Goal: Transaction & Acquisition: Obtain resource

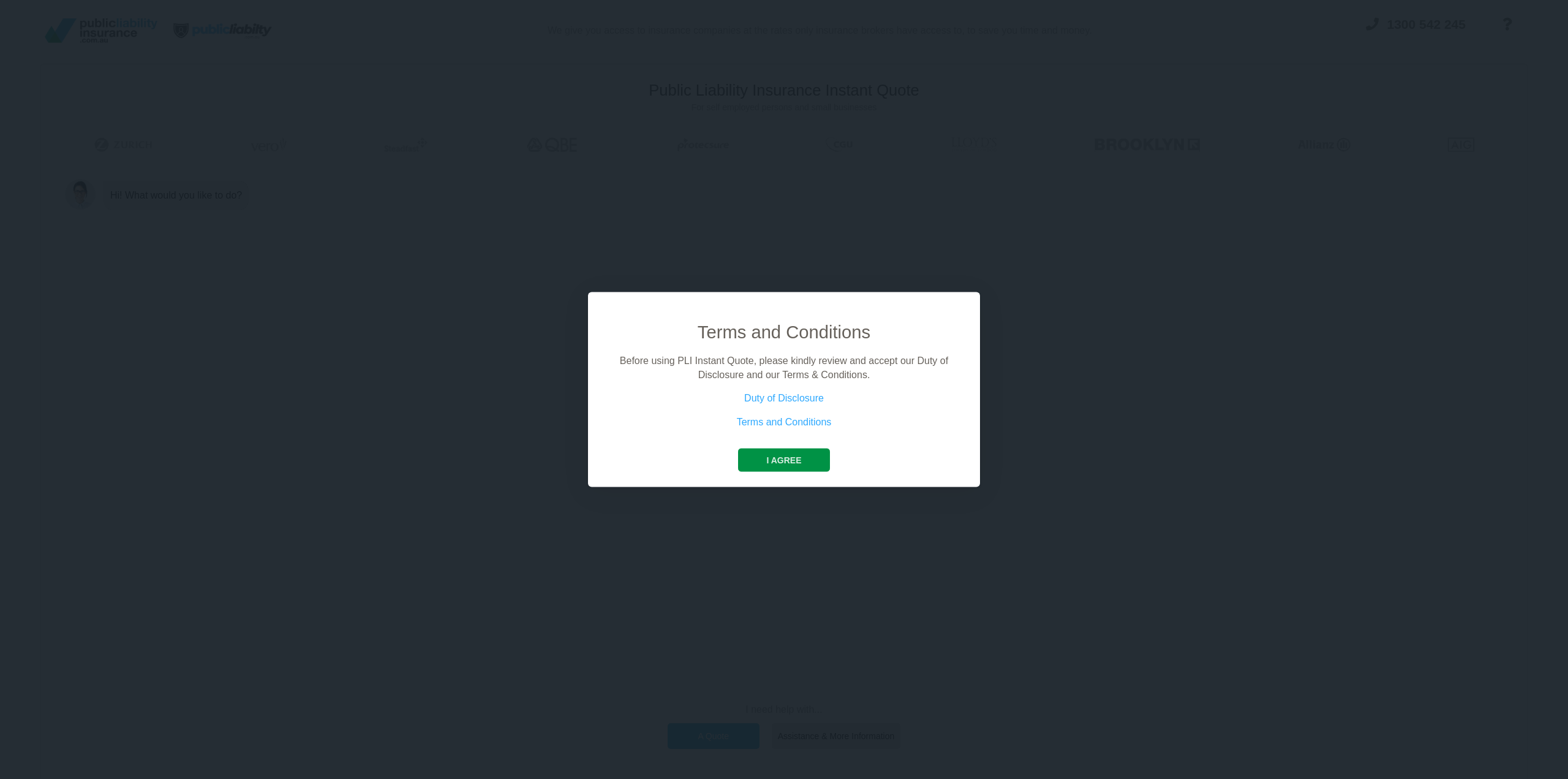
click at [773, 470] on button "I agree" at bounding box center [784, 460] width 92 height 23
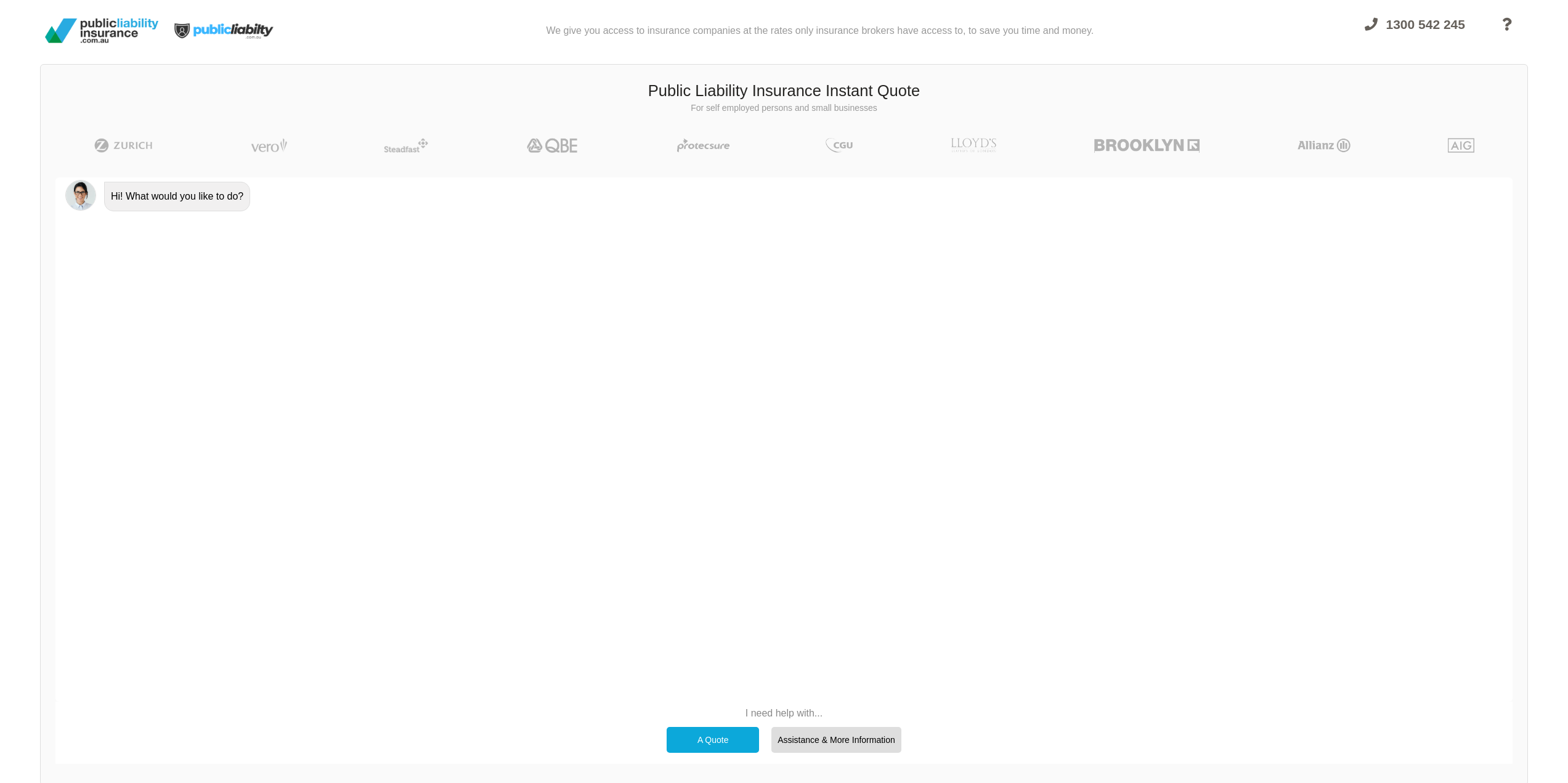
click at [718, 736] on div "A Quote" at bounding box center [713, 739] width 92 height 26
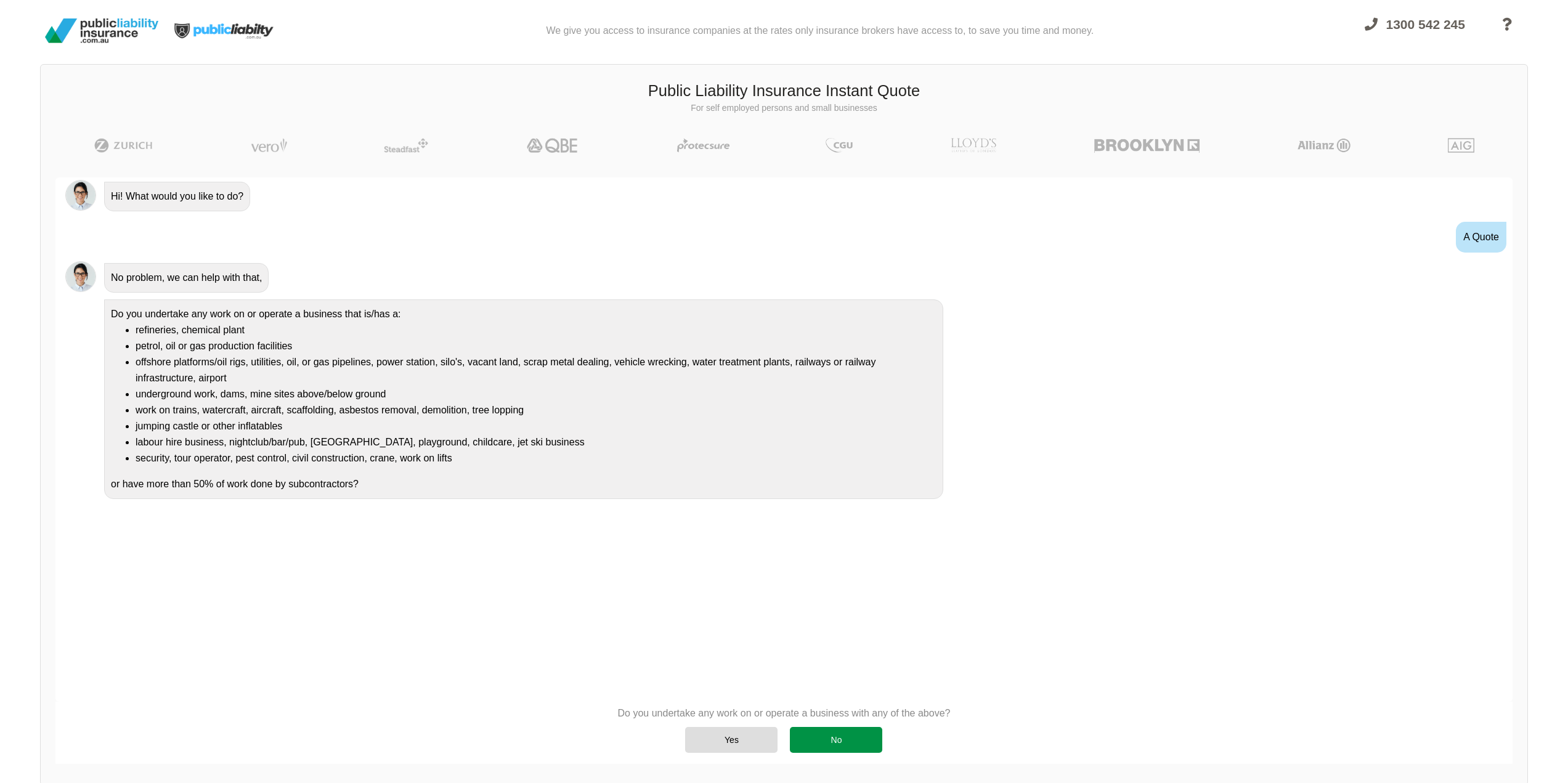
click at [841, 745] on div "No" at bounding box center [836, 739] width 92 height 26
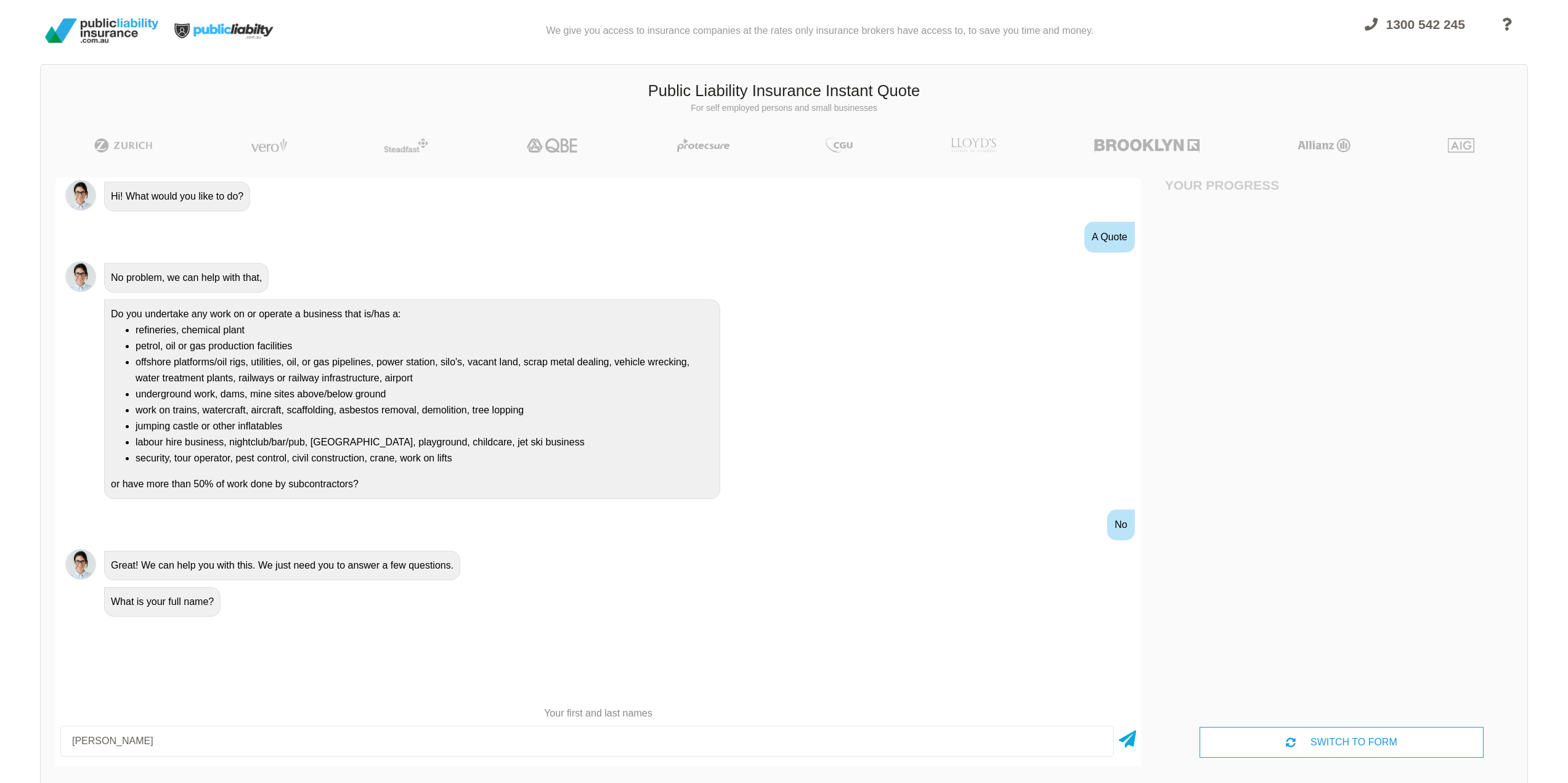
type input "[PERSON_NAME]"
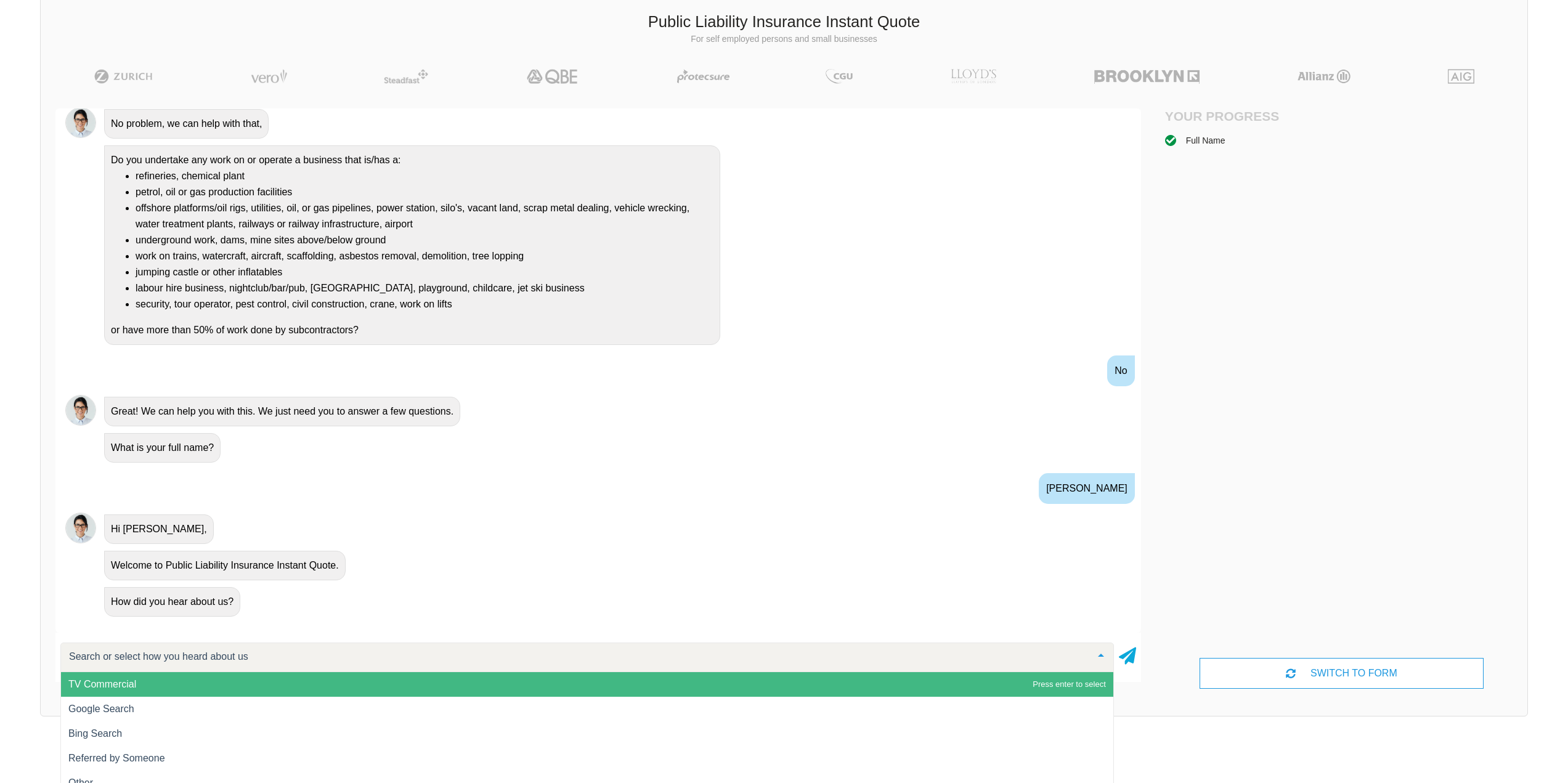
scroll to position [85, 0]
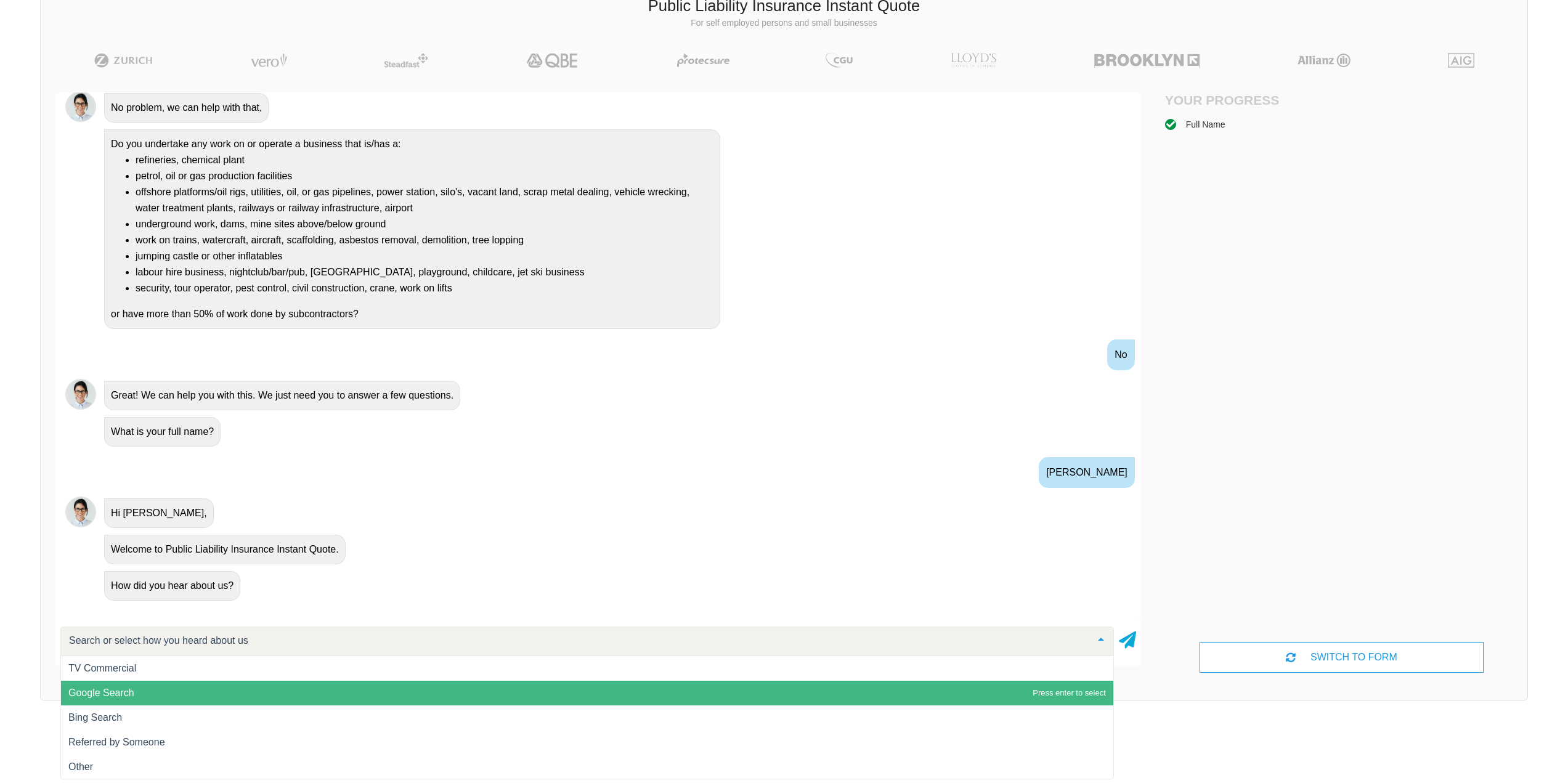
click at [246, 693] on span "Google Search" at bounding box center [587, 693] width 1052 height 25
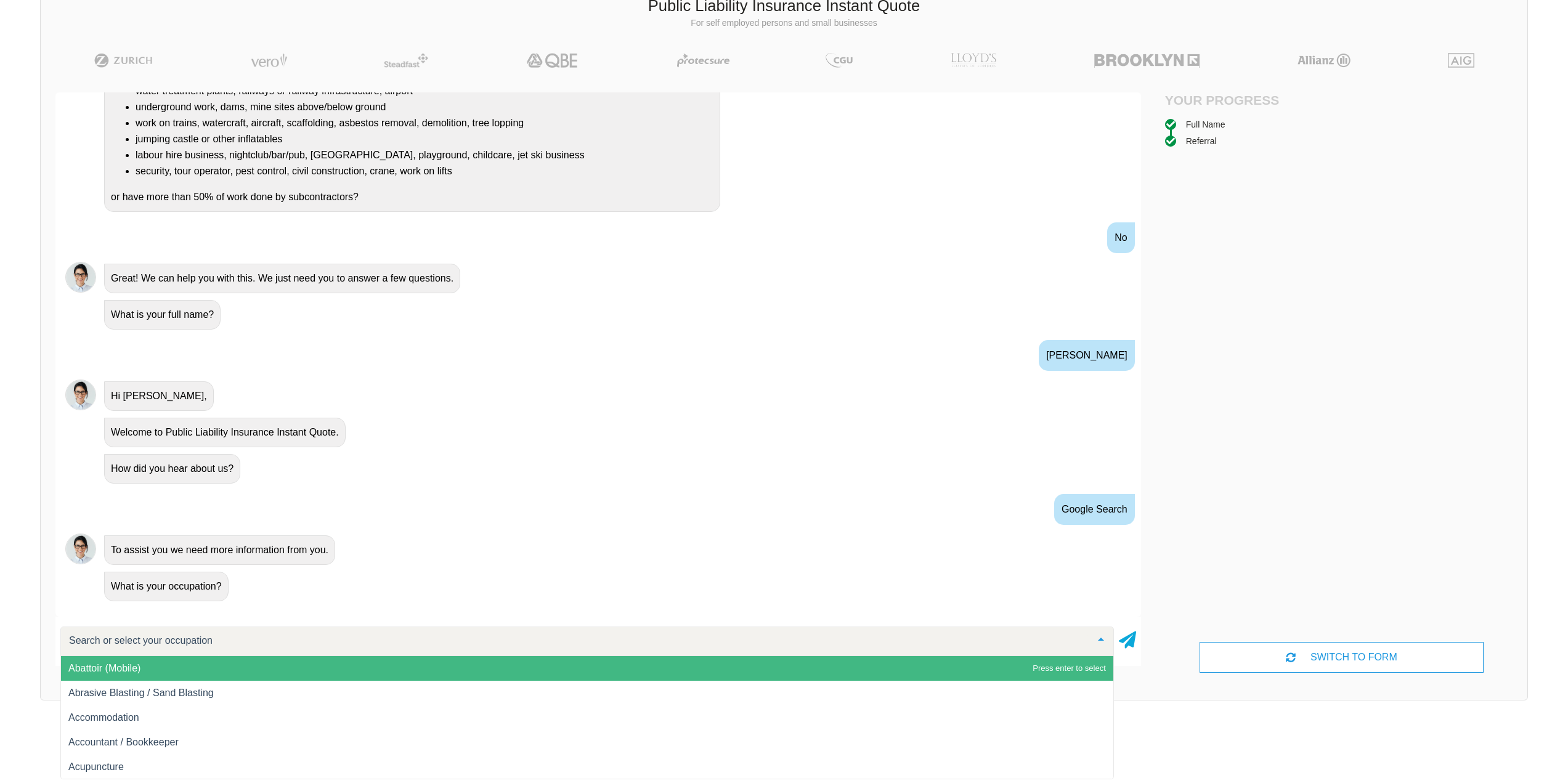
scroll to position [202, 0]
type input "cour"
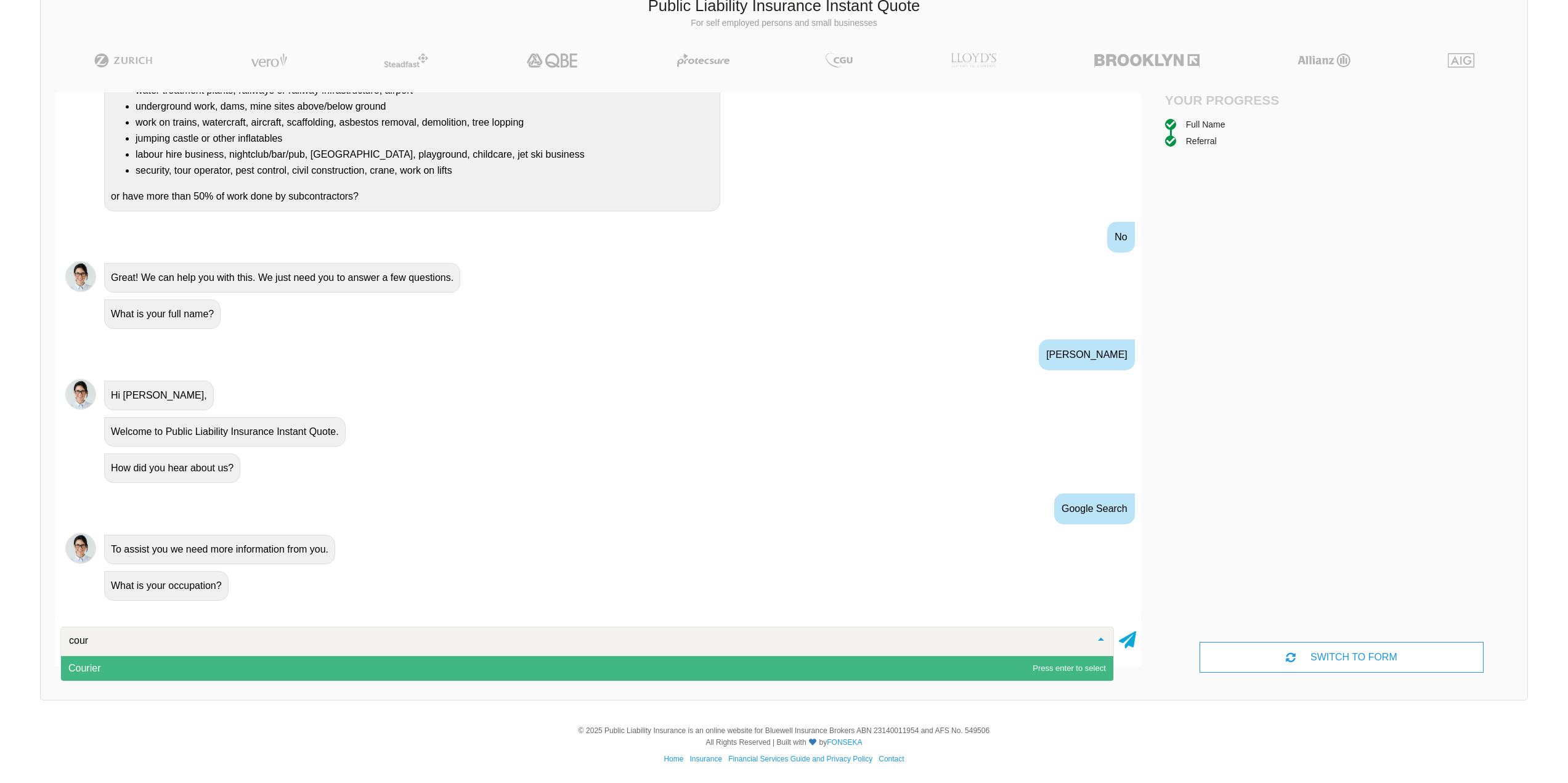
click at [179, 670] on span "Courier" at bounding box center [587, 669] width 1052 height 25
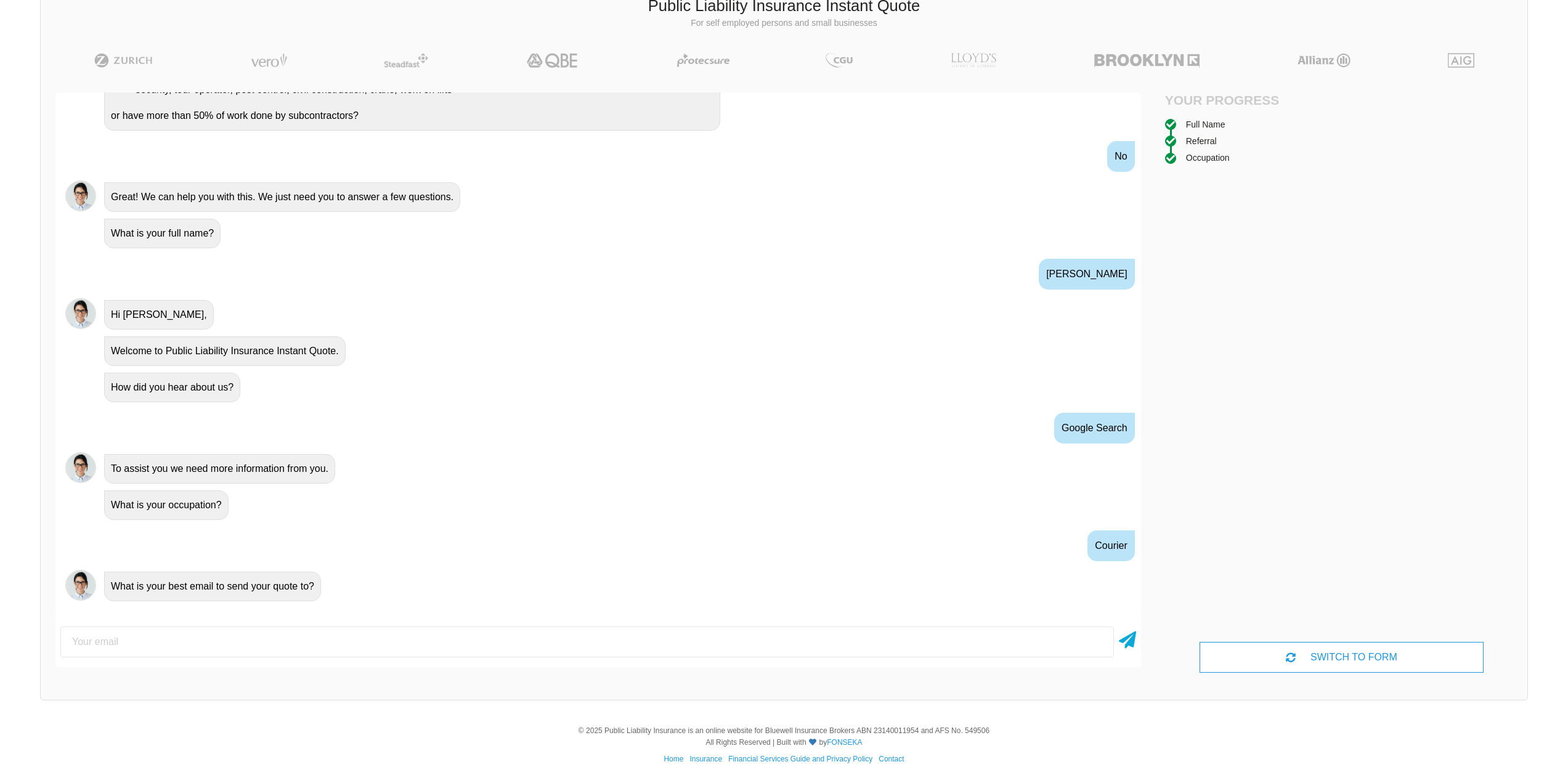
scroll to position [284, 0]
click at [273, 636] on input "email" at bounding box center [587, 642] width 1054 height 31
type input "[EMAIL_ADDRESS][DOMAIN_NAME]"
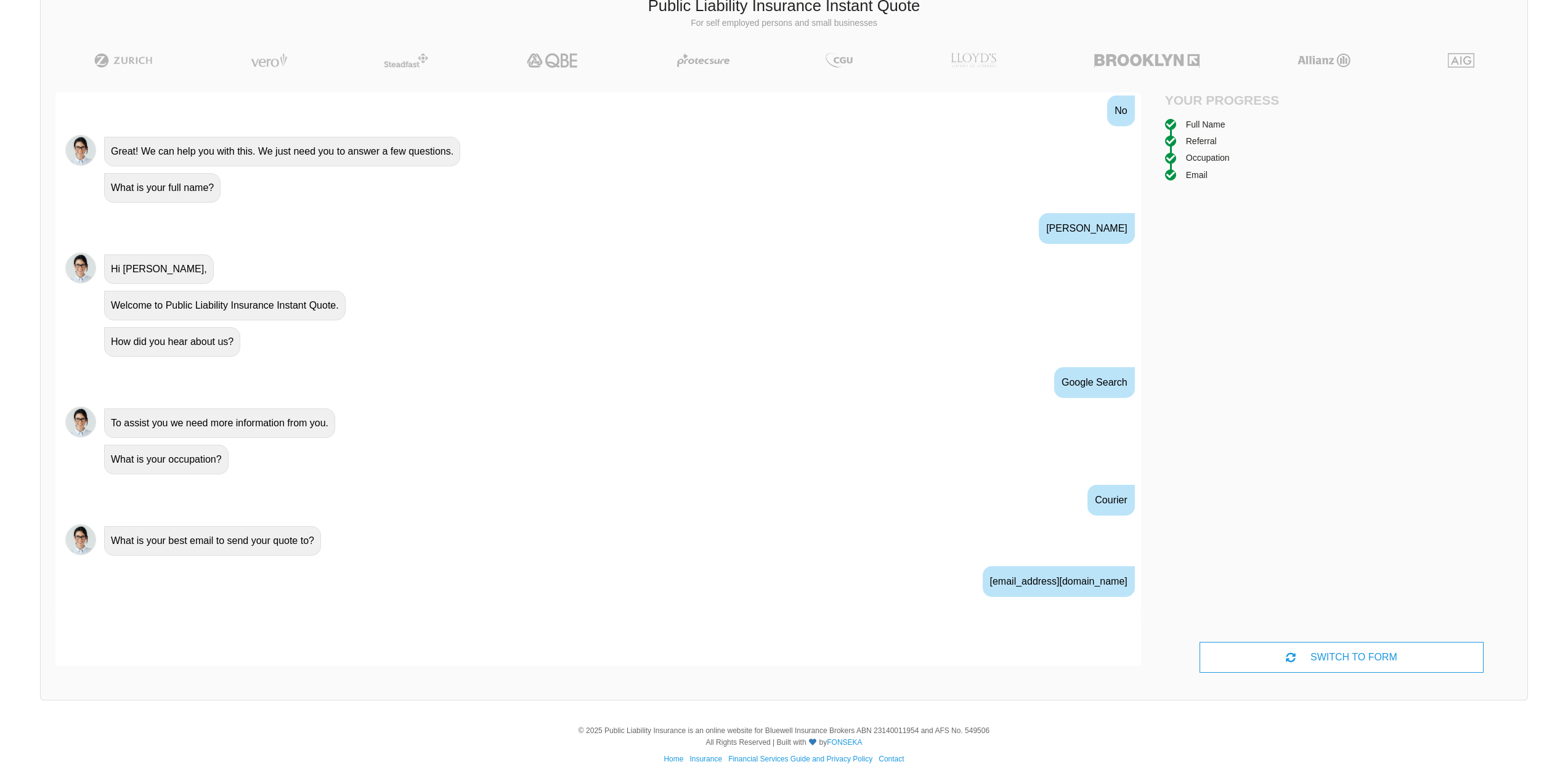
scroll to position [352, 0]
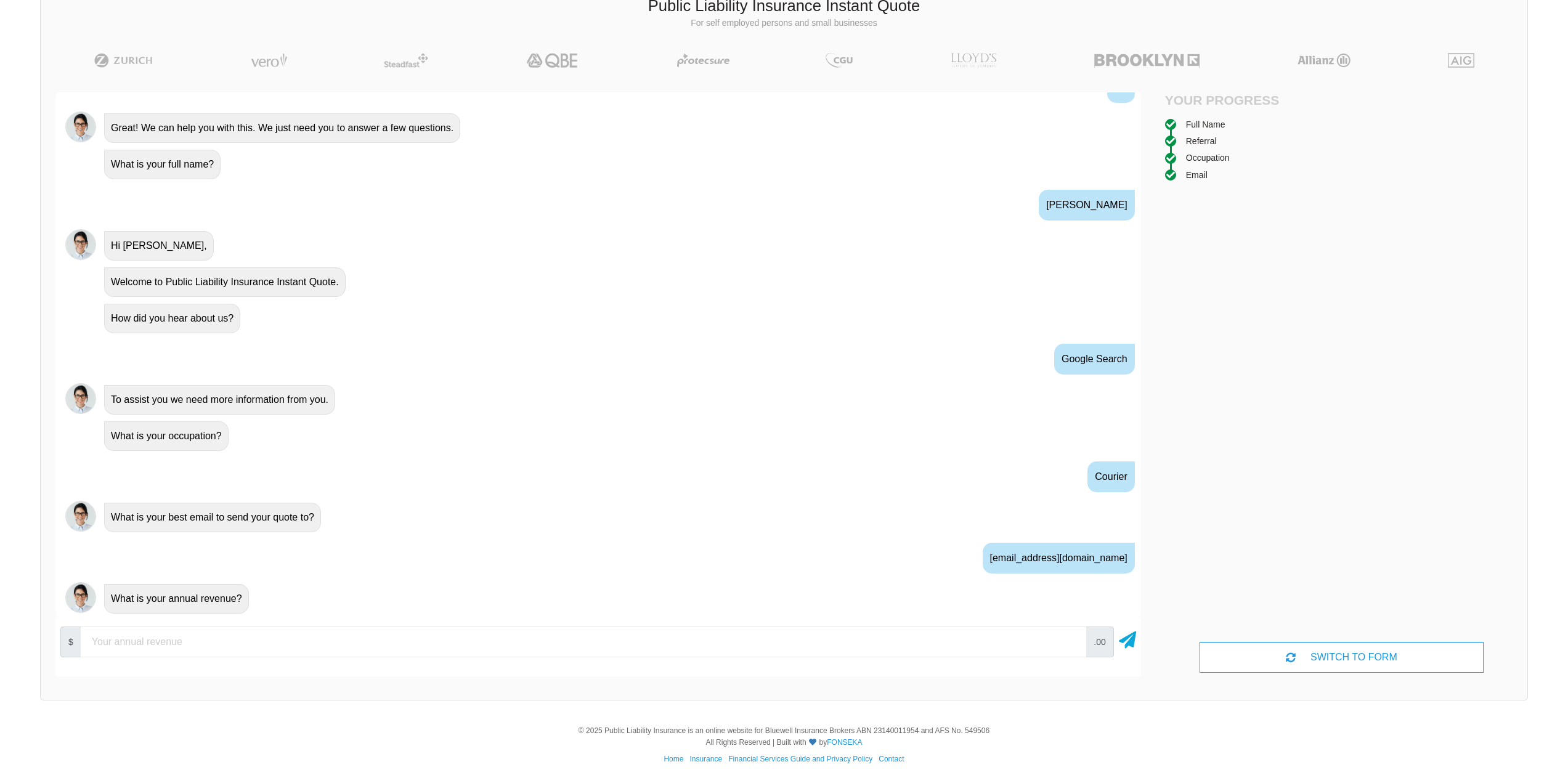
click at [276, 635] on input "number" at bounding box center [583, 642] width 1006 height 31
type input "50000"
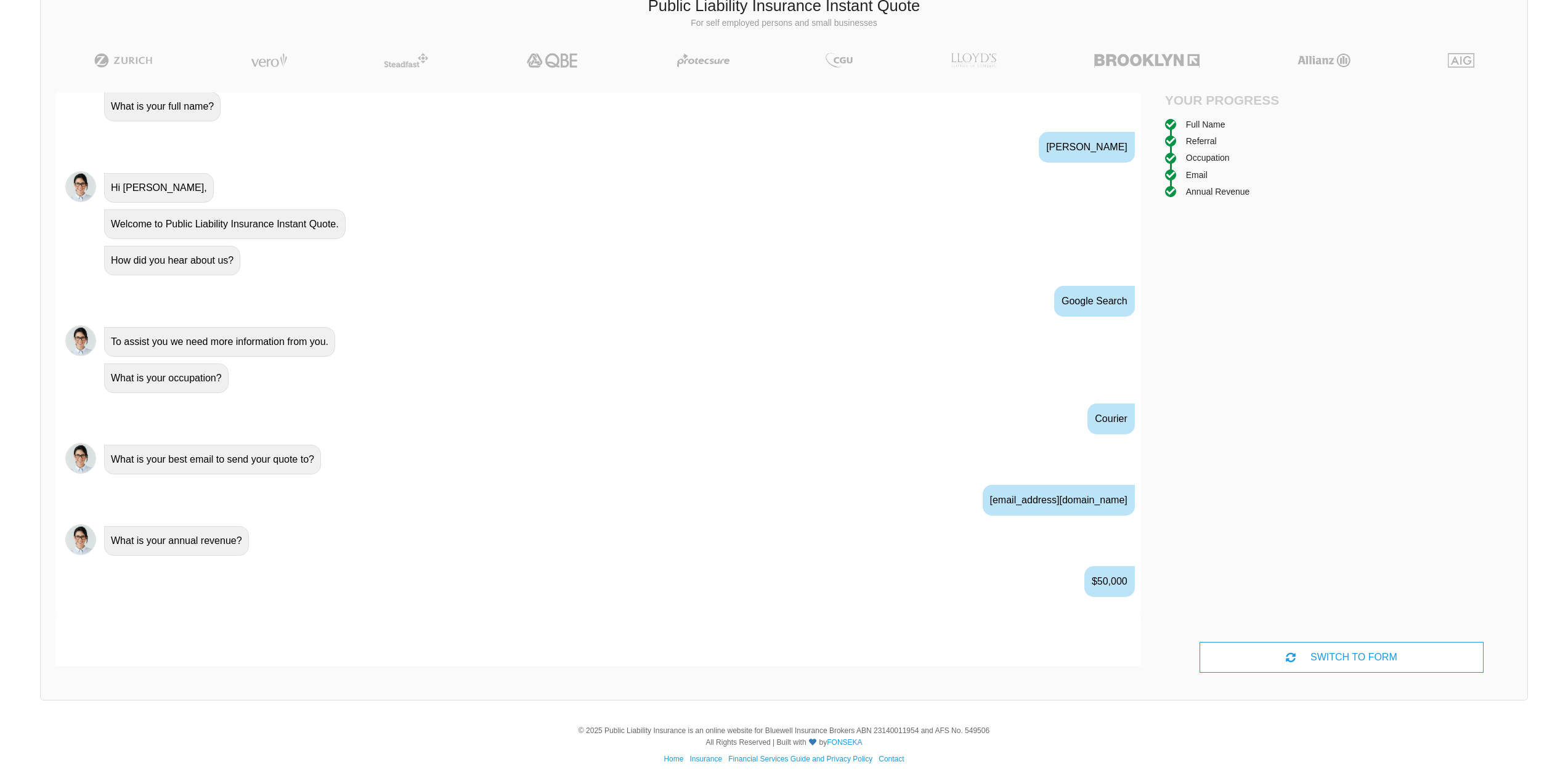
scroll to position [434, 0]
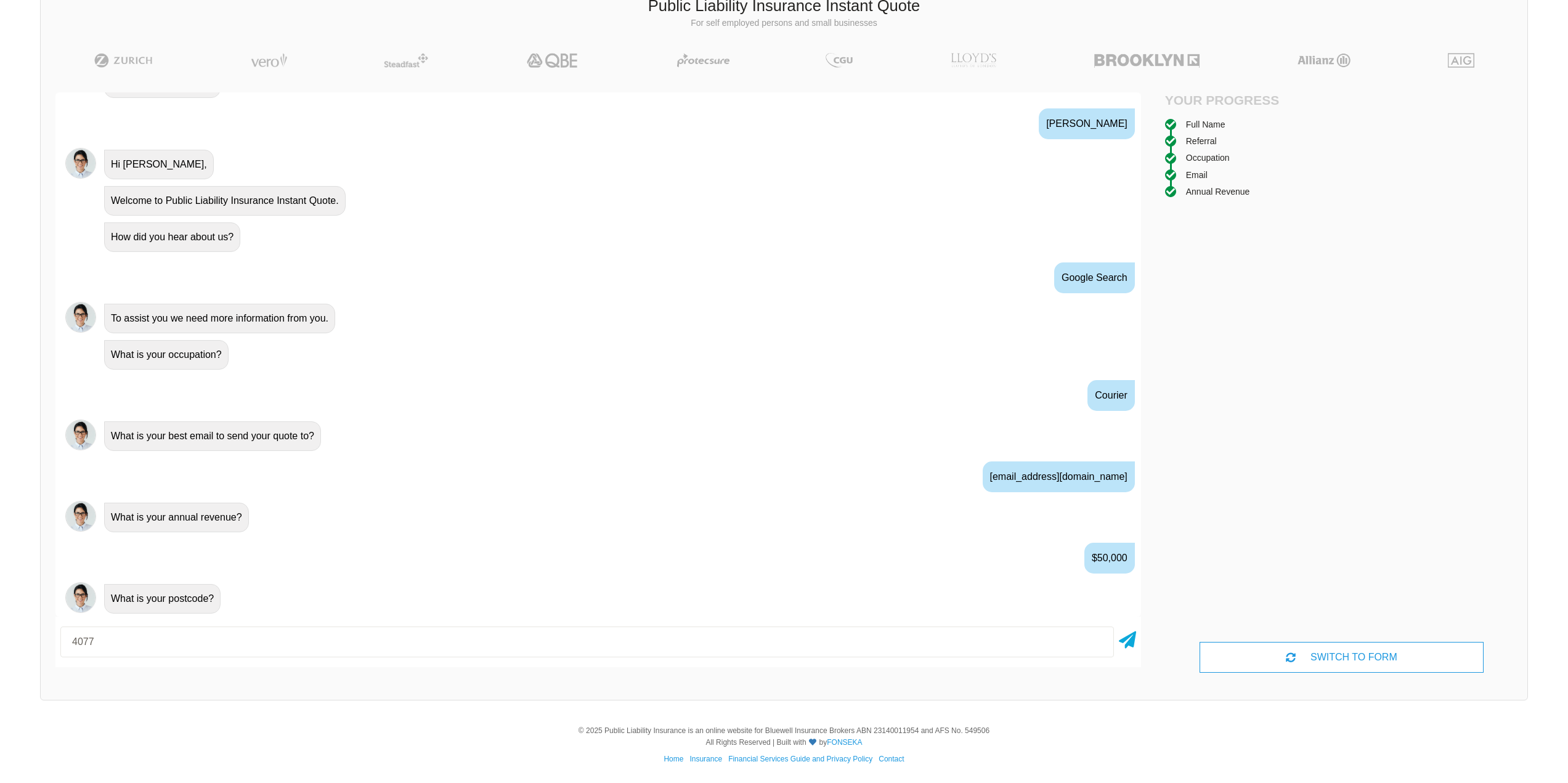
type input "4077"
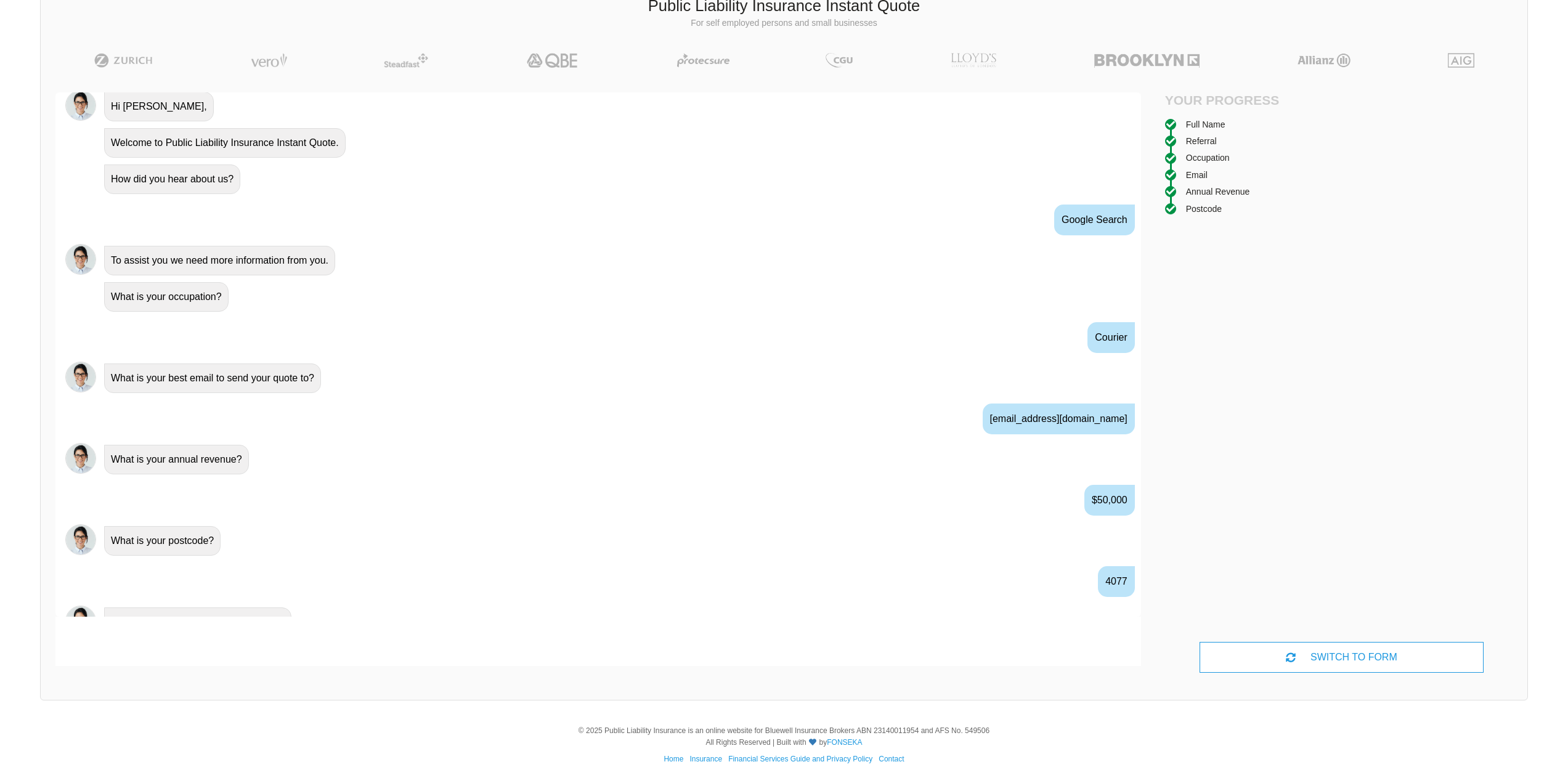
scroll to position [515, 0]
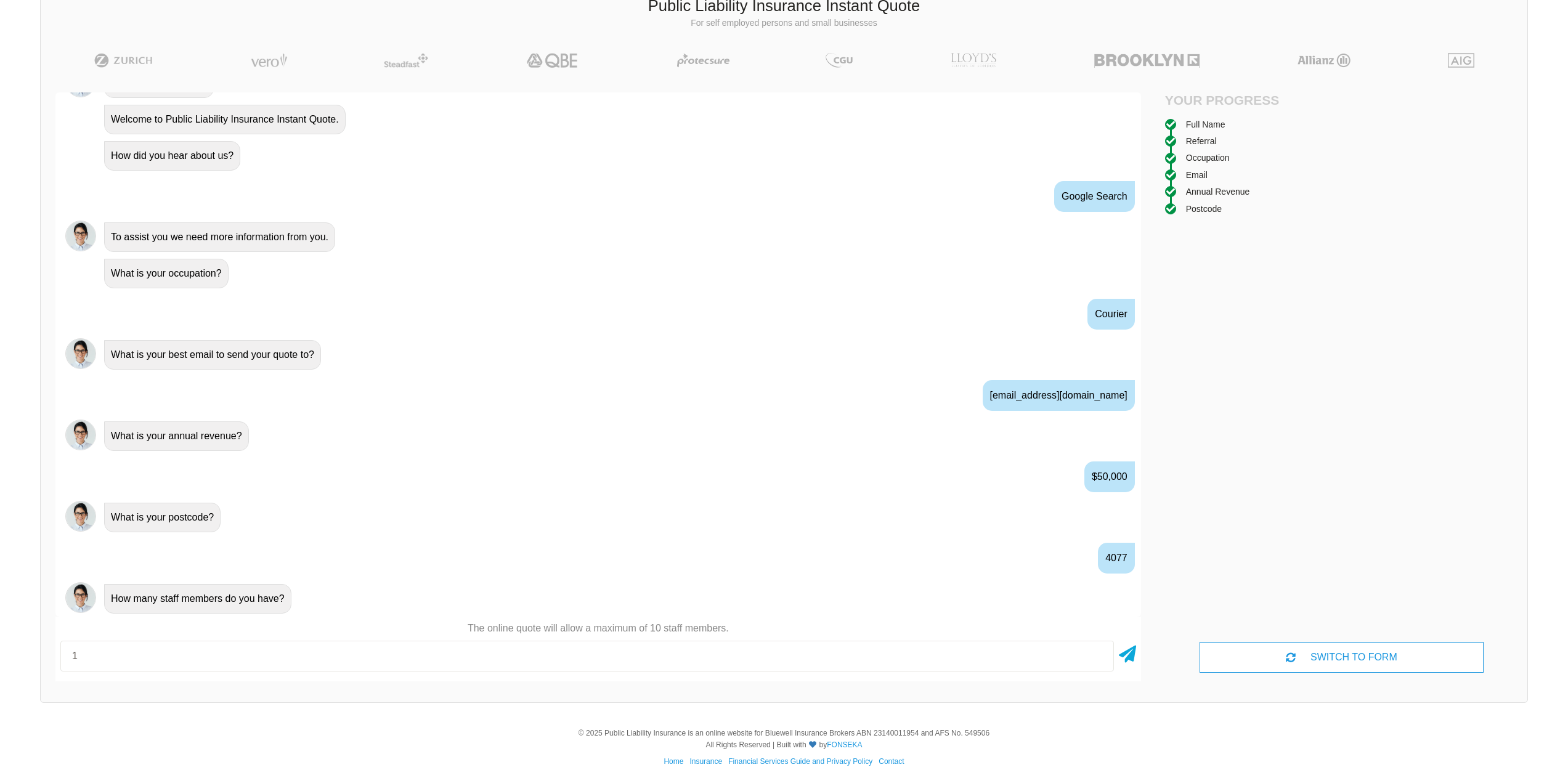
type input "1"
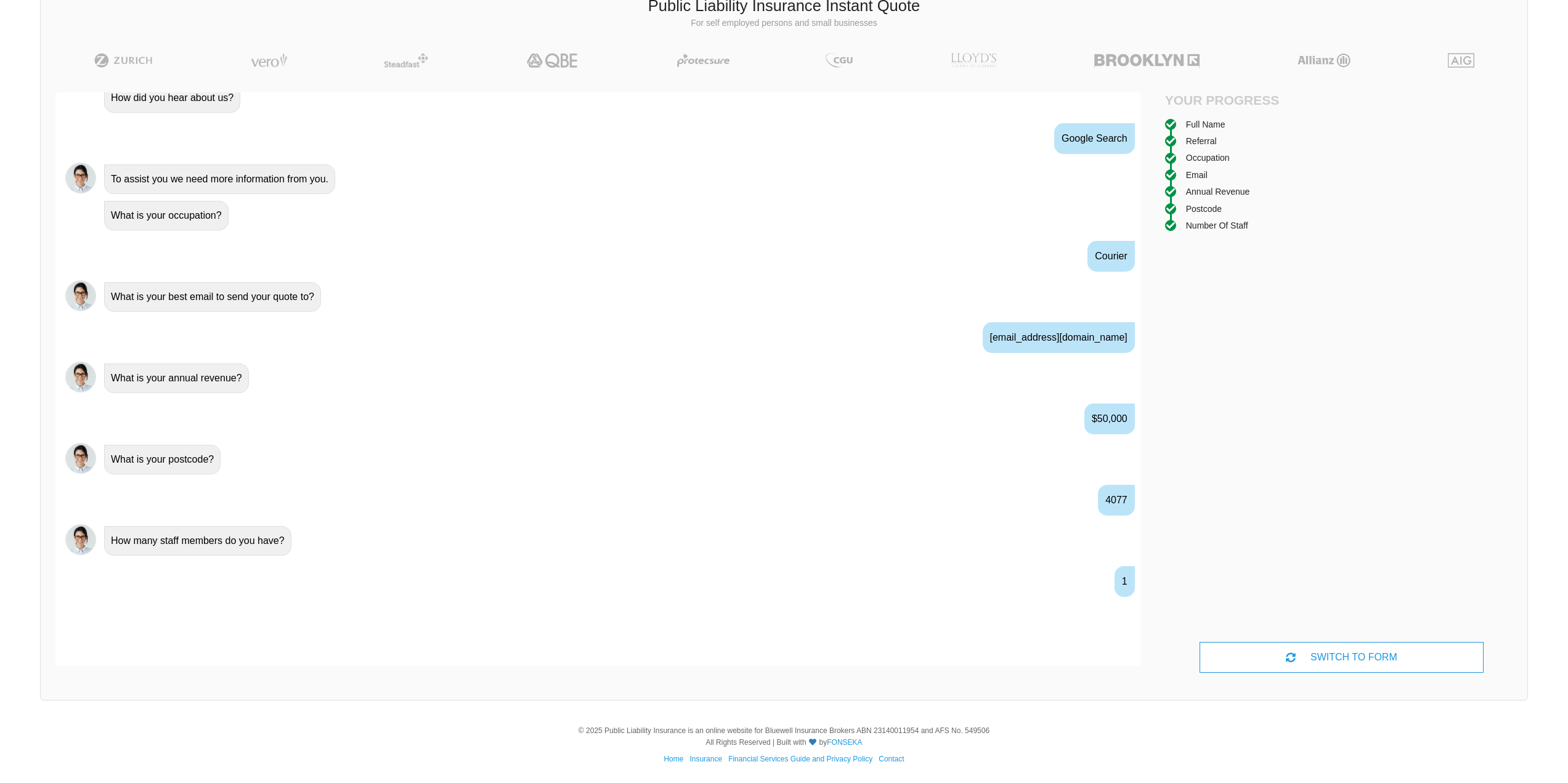
scroll to position [596, 0]
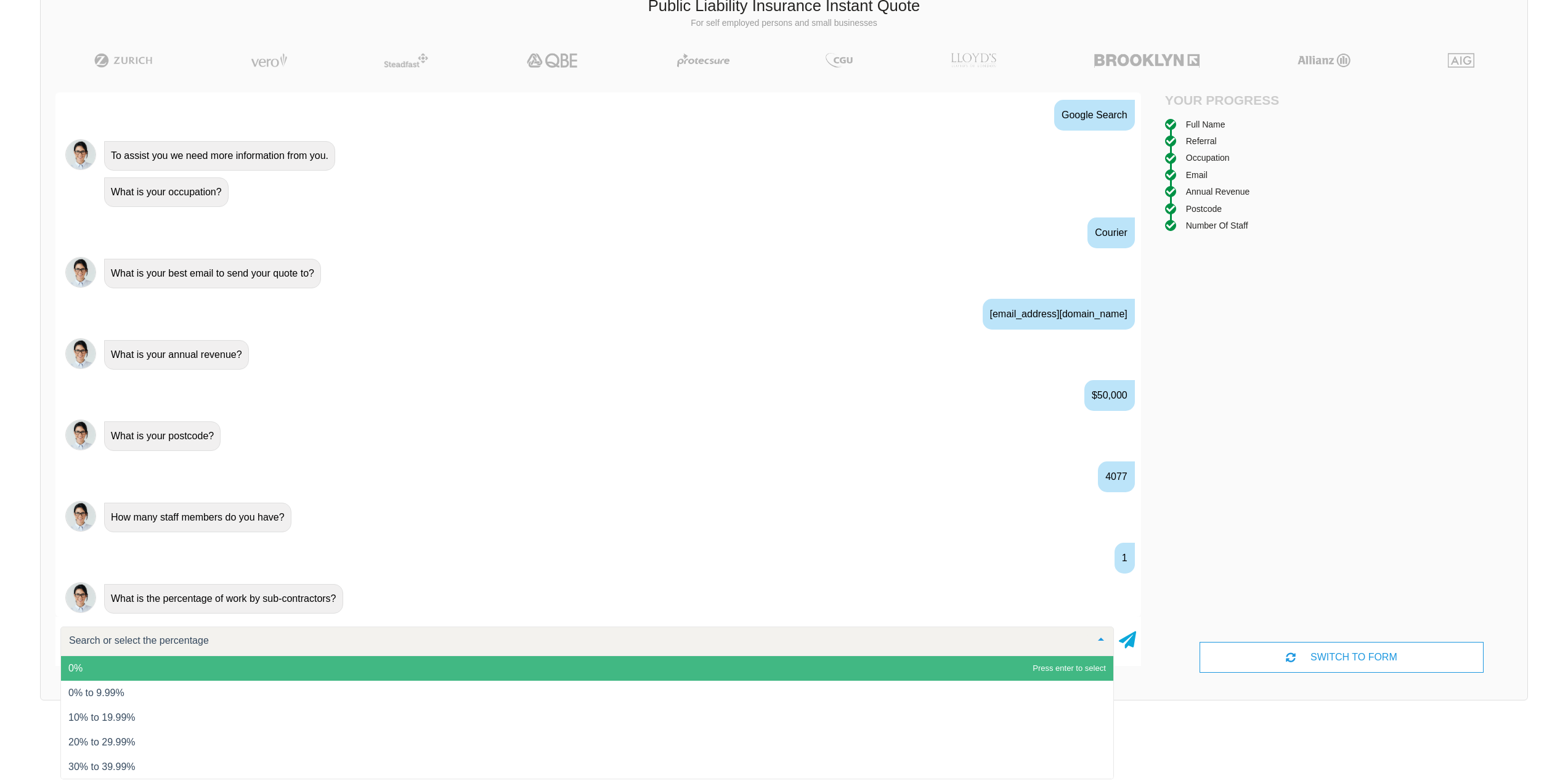
click at [115, 662] on span "0%" at bounding box center [587, 669] width 1052 height 25
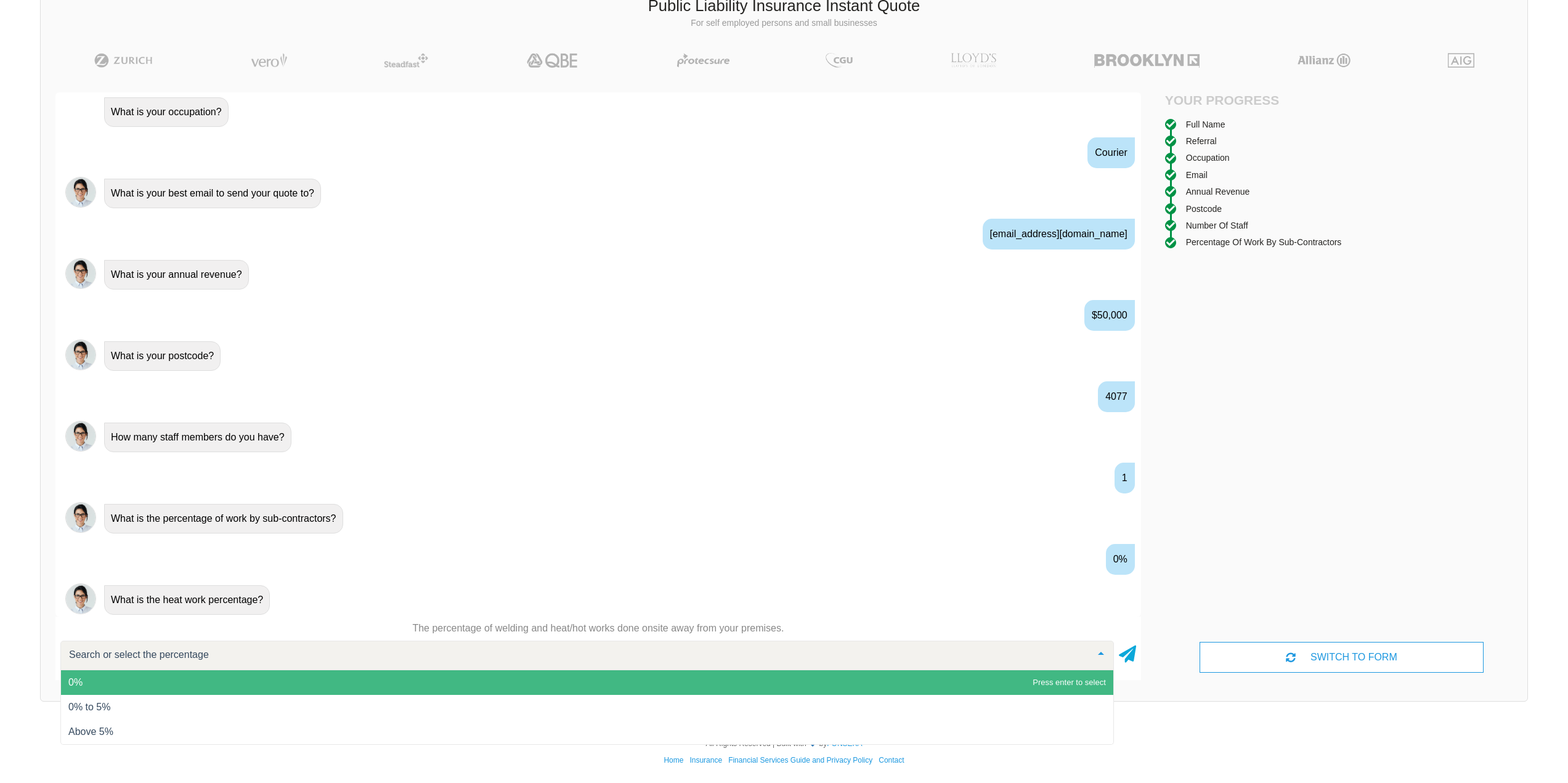
scroll to position [677, 0]
click at [144, 682] on span "0%" at bounding box center [587, 682] width 1052 height 25
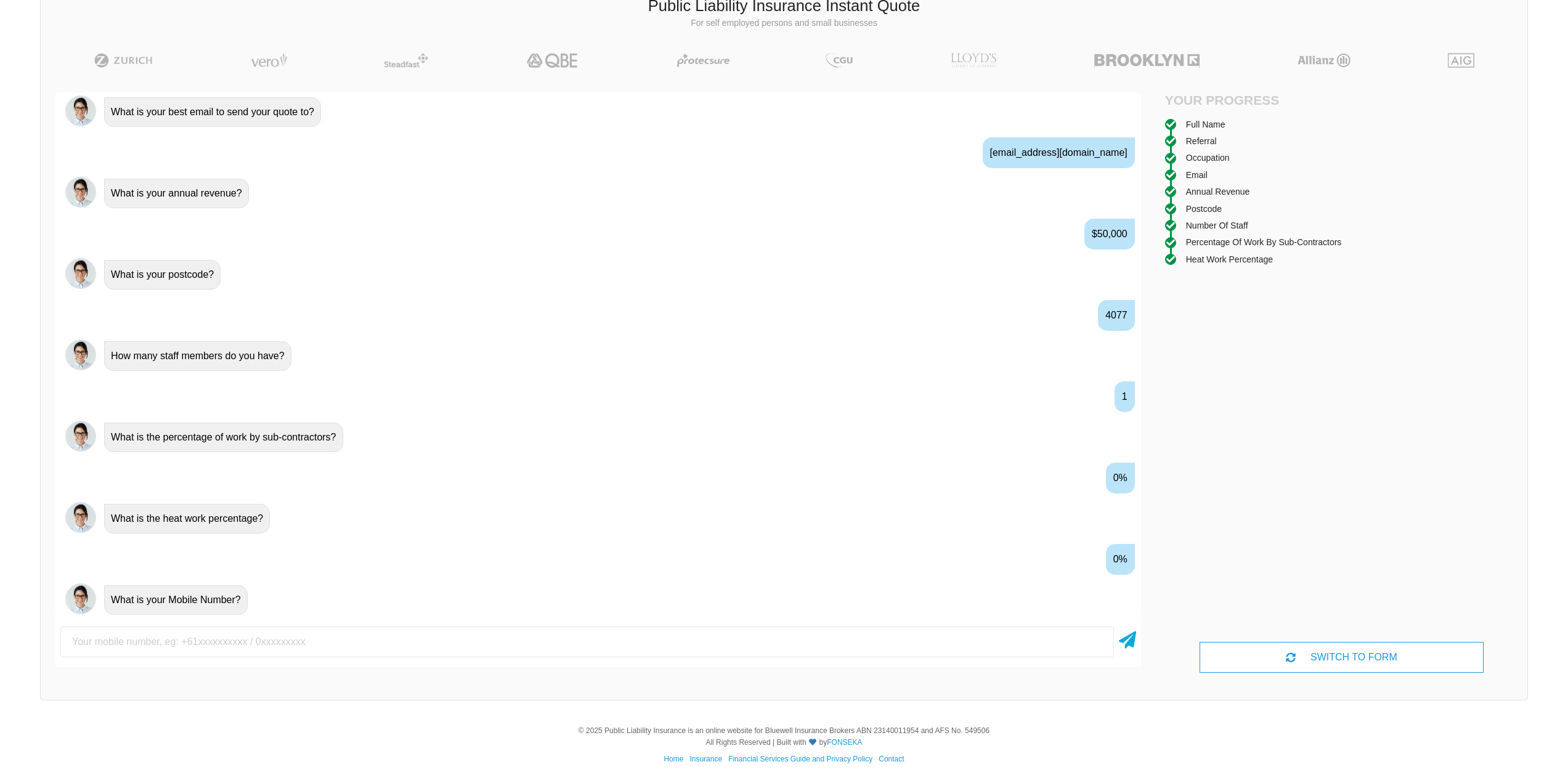
scroll to position [759, 0]
type input "0402297624"
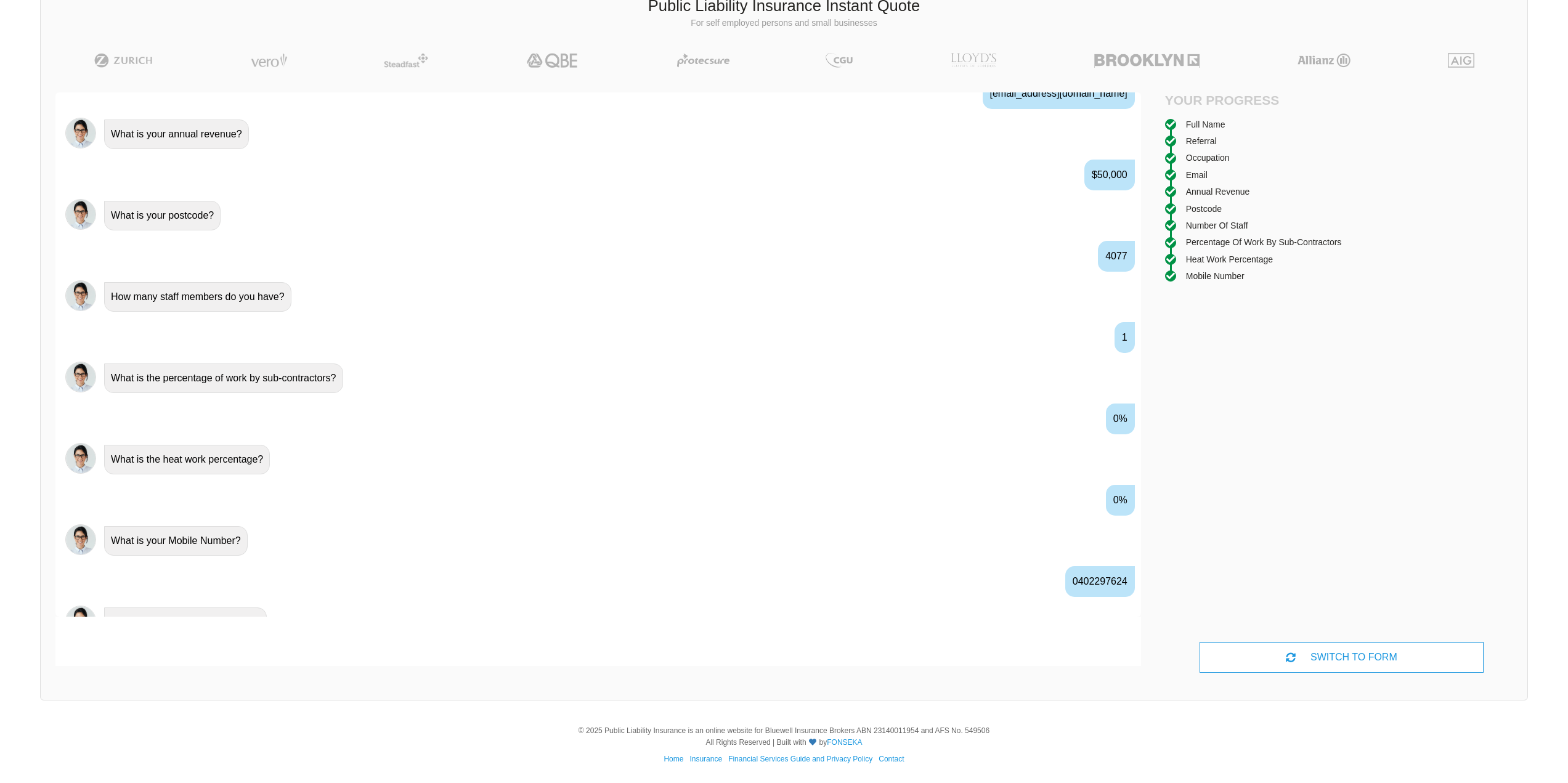
scroll to position [841, 0]
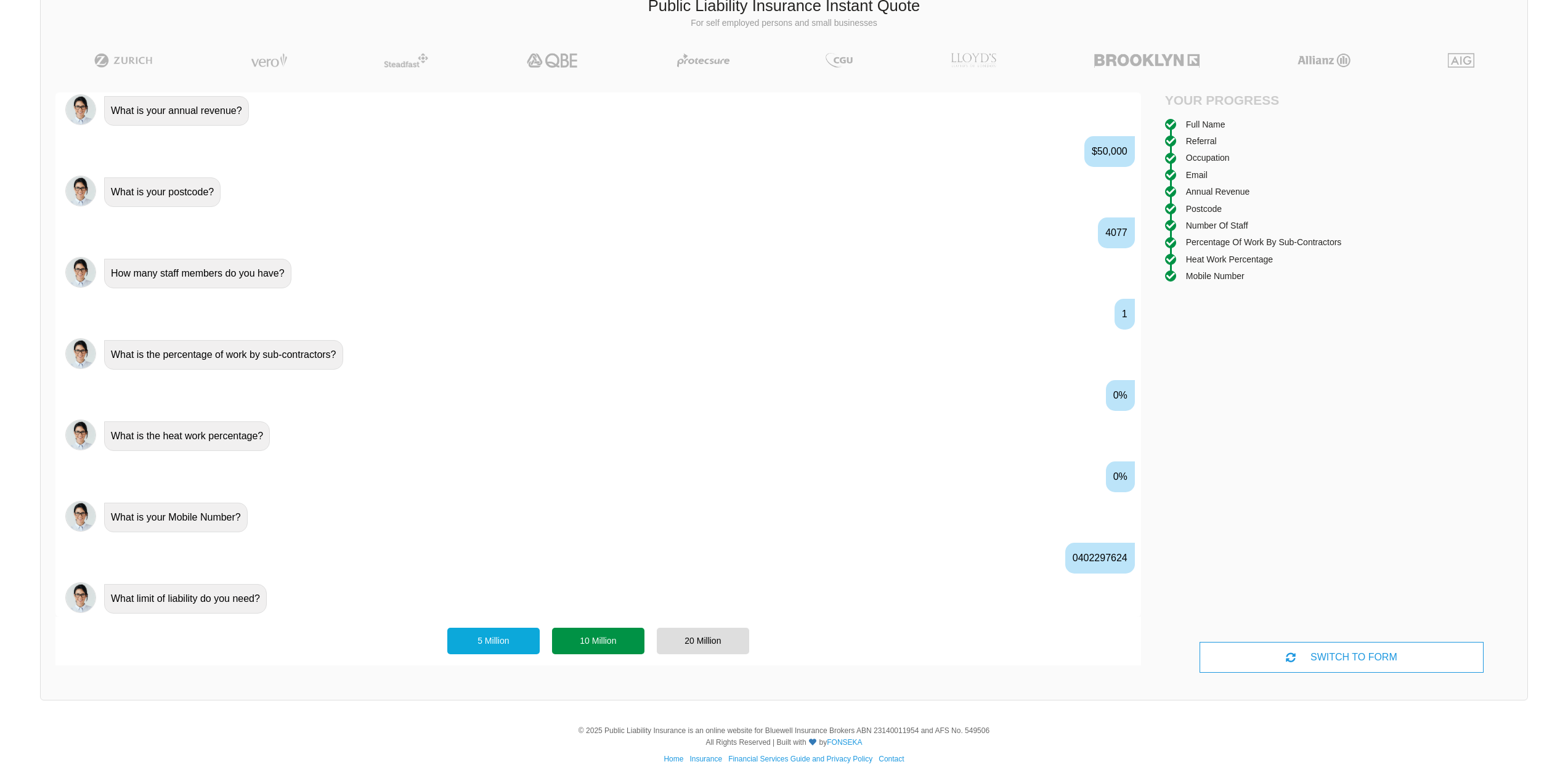
click at [611, 648] on div "10 Million" at bounding box center [598, 640] width 92 height 26
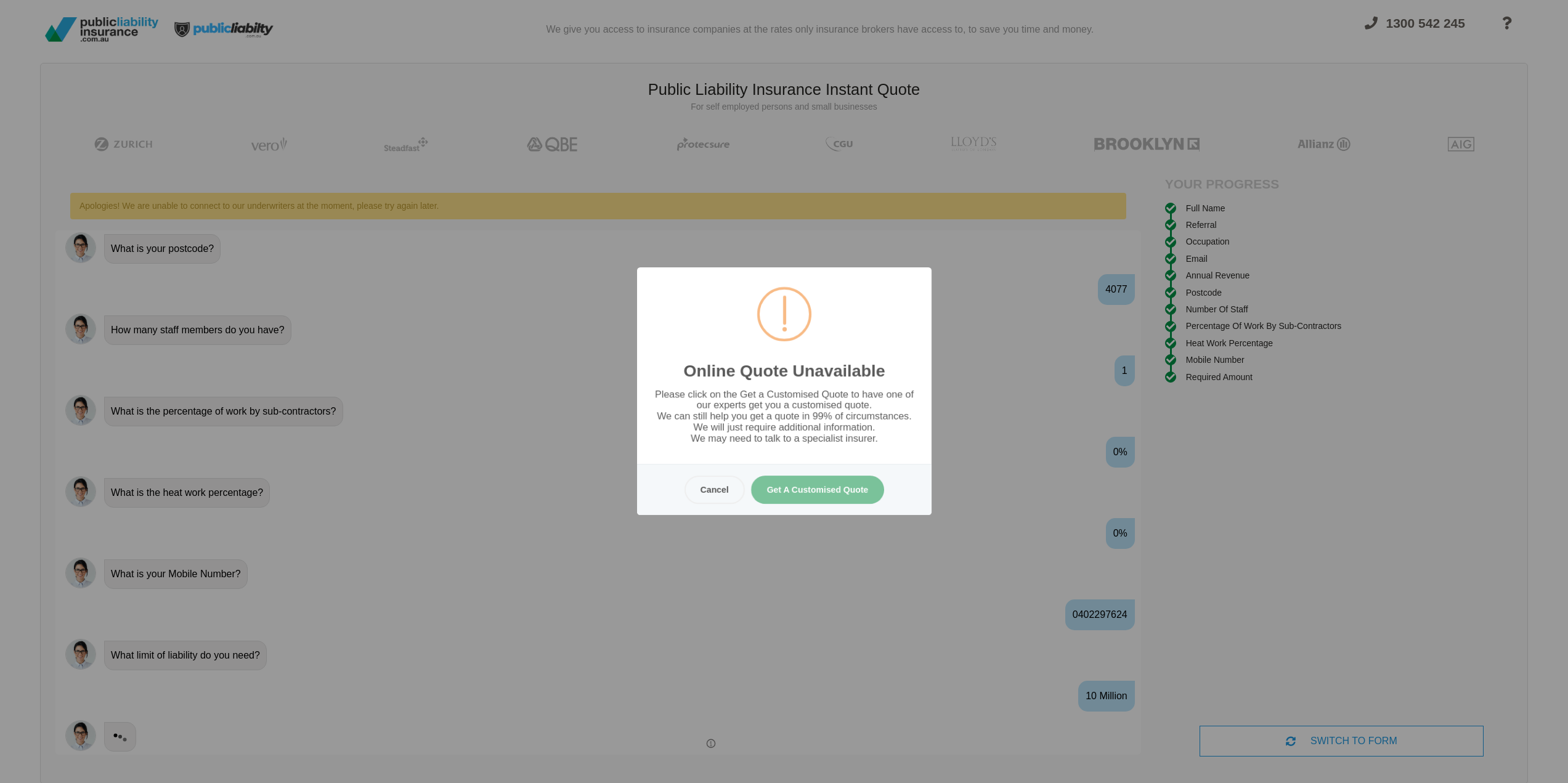
scroll to position [0, 0]
click at [847, 493] on button "Get A Customised Quote" at bounding box center [817, 490] width 133 height 29
